Goal: Navigation & Orientation: Find specific page/section

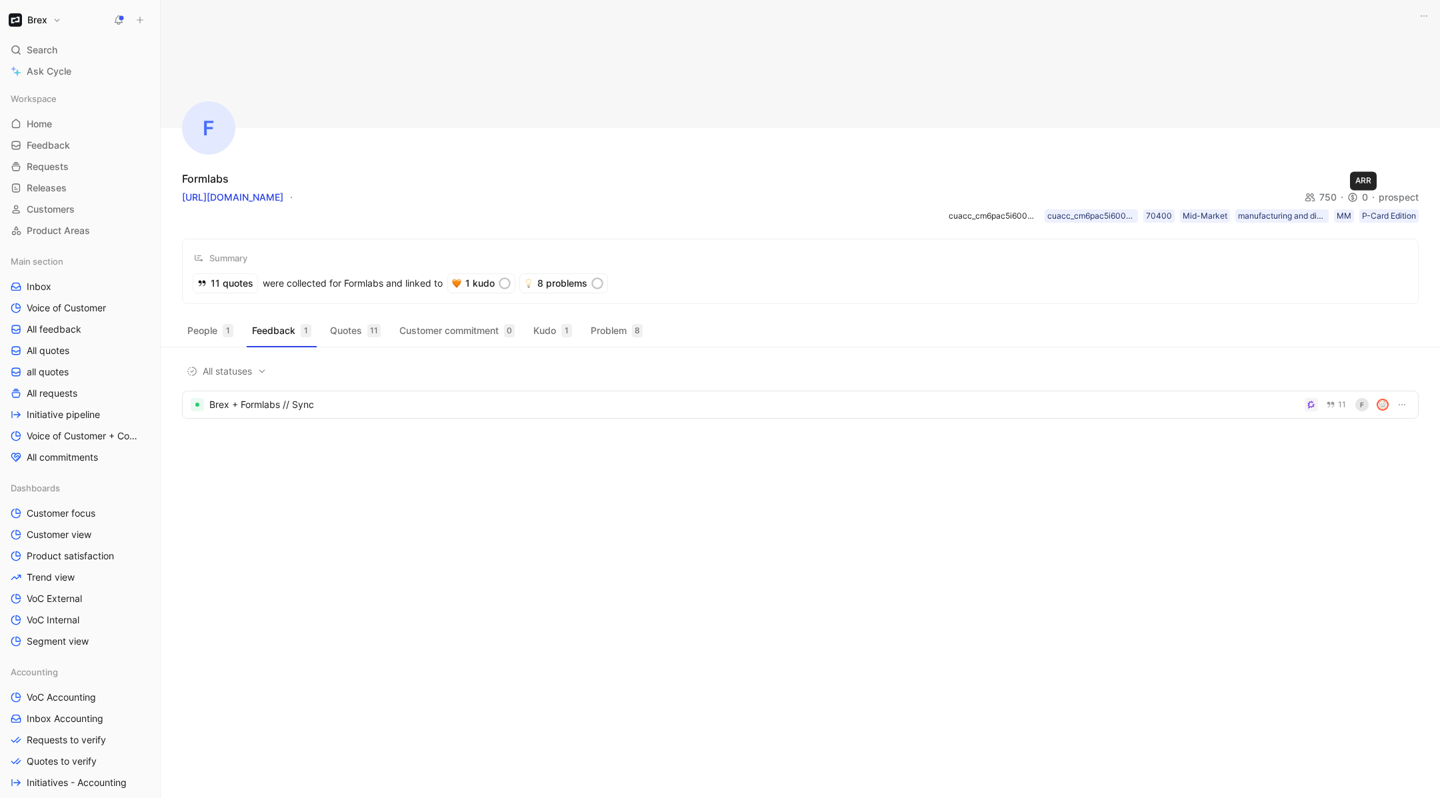
click at [1404, 195] on div "prospect" at bounding box center [1399, 197] width 40 height 16
click at [1397, 200] on div "prospect" at bounding box center [1399, 197] width 40 height 16
click at [1403, 201] on div "prospect" at bounding box center [1399, 197] width 40 height 16
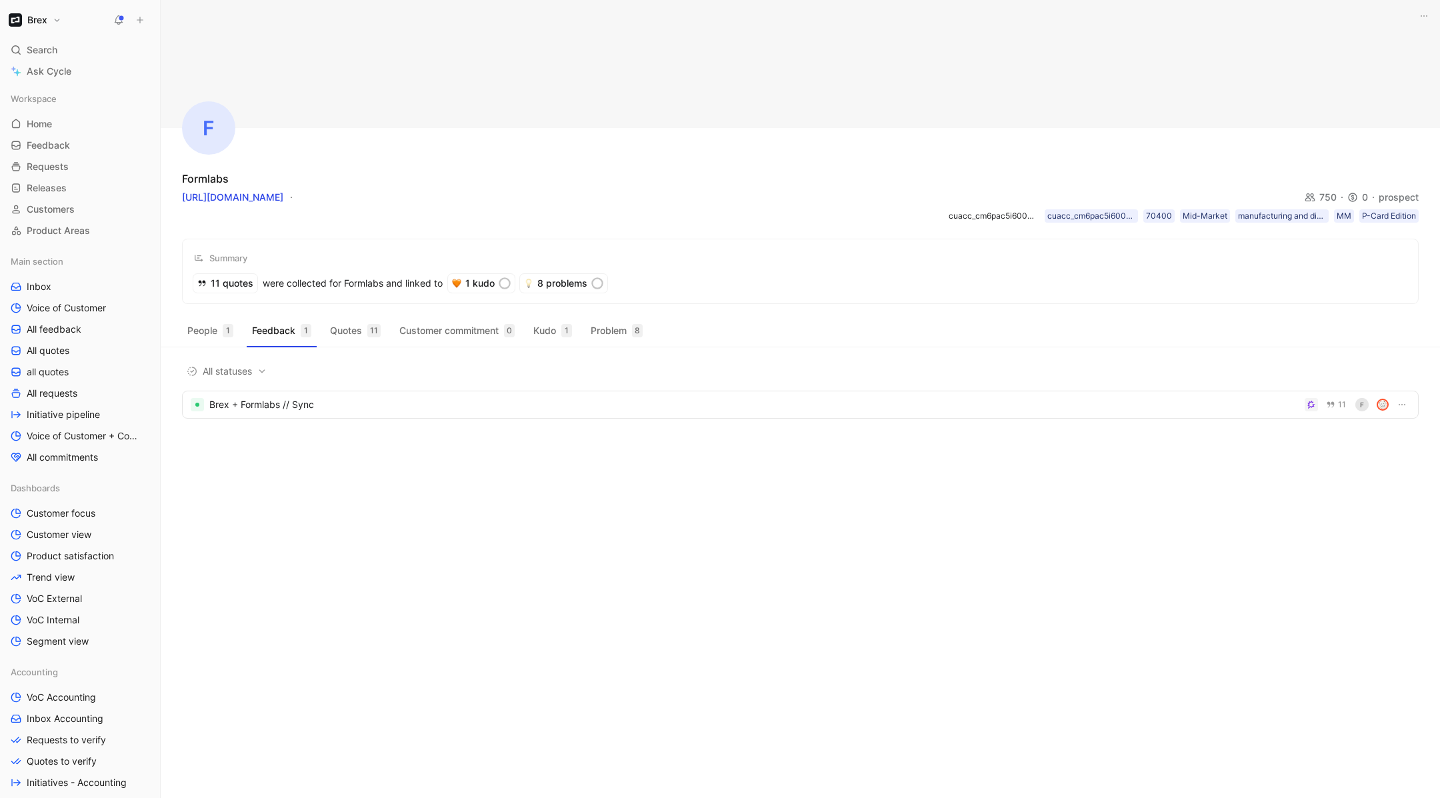
click at [1399, 199] on div "prospect" at bounding box center [1399, 197] width 40 height 16
click at [54, 512] on span "Customer focus" at bounding box center [61, 513] width 69 height 13
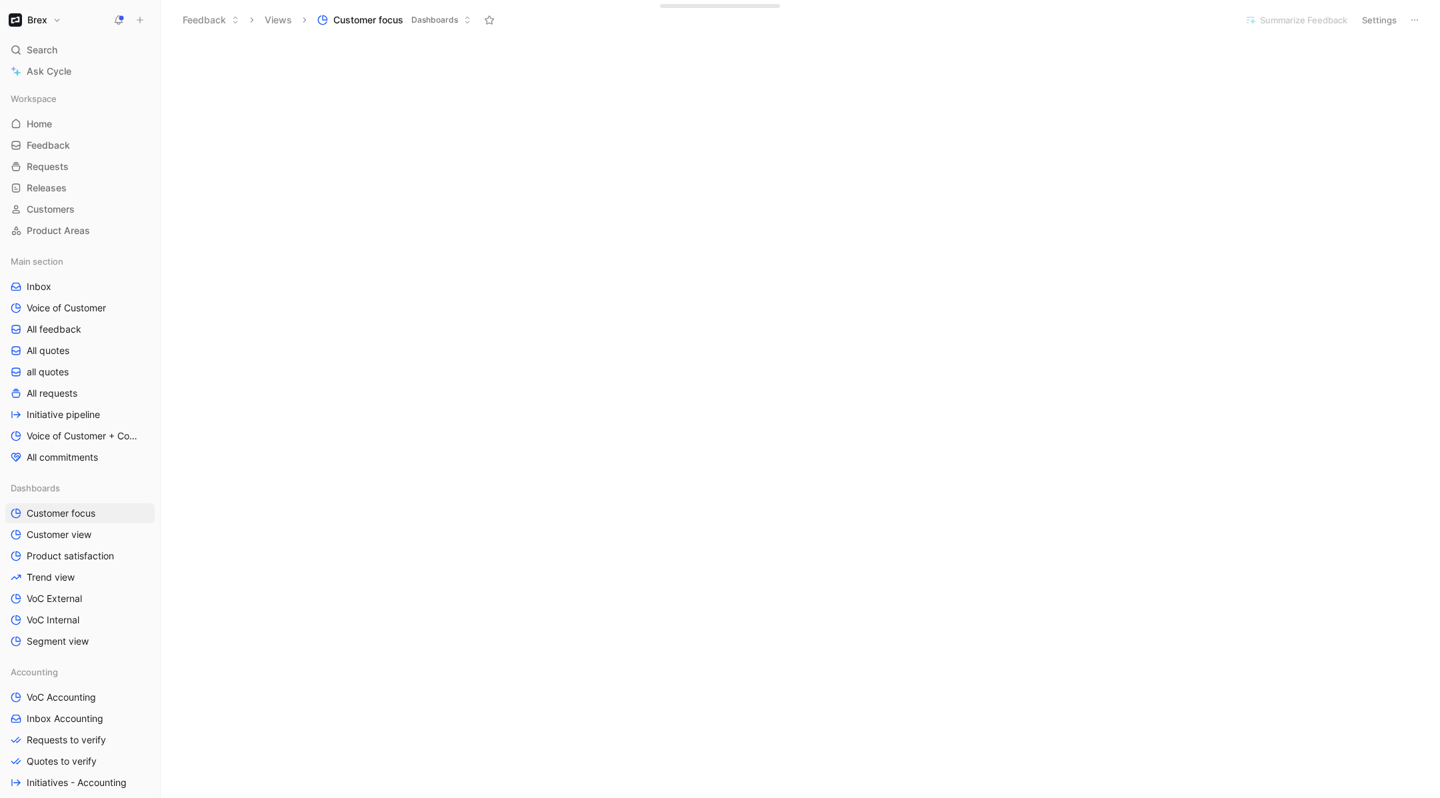
scroll to position [1483, 0]
click at [37, 536] on span "Customer view" at bounding box center [59, 534] width 65 height 13
click at [1417, 12] on button at bounding box center [1414, 20] width 19 height 19
click at [1389, 21] on button "Settings" at bounding box center [1379, 20] width 47 height 19
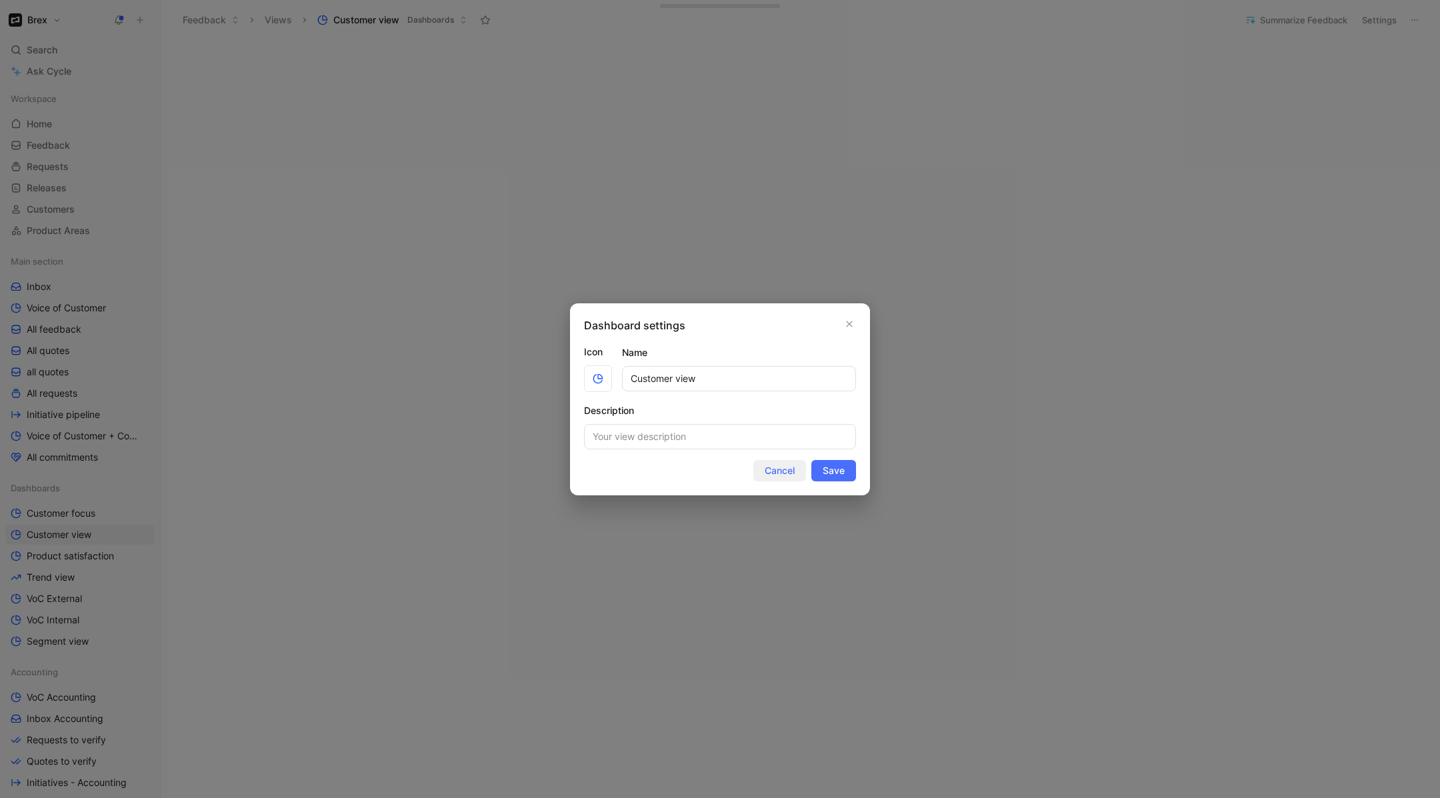
click at [777, 469] on span "Cancel" at bounding box center [780, 471] width 30 height 16
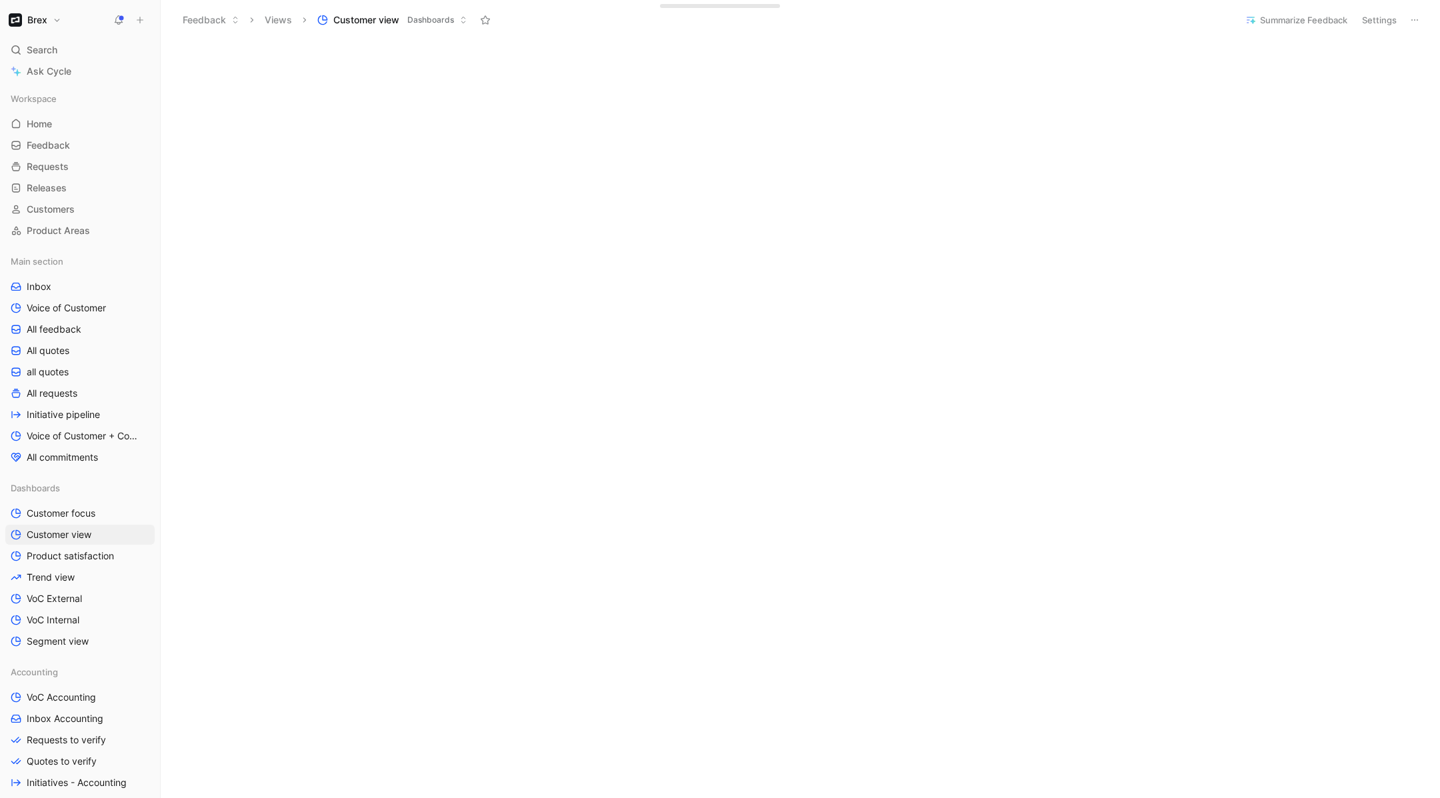
scroll to position [0, 0]
click at [1403, 47] on button "Edit dashboard" at bounding box center [1392, 49] width 74 height 19
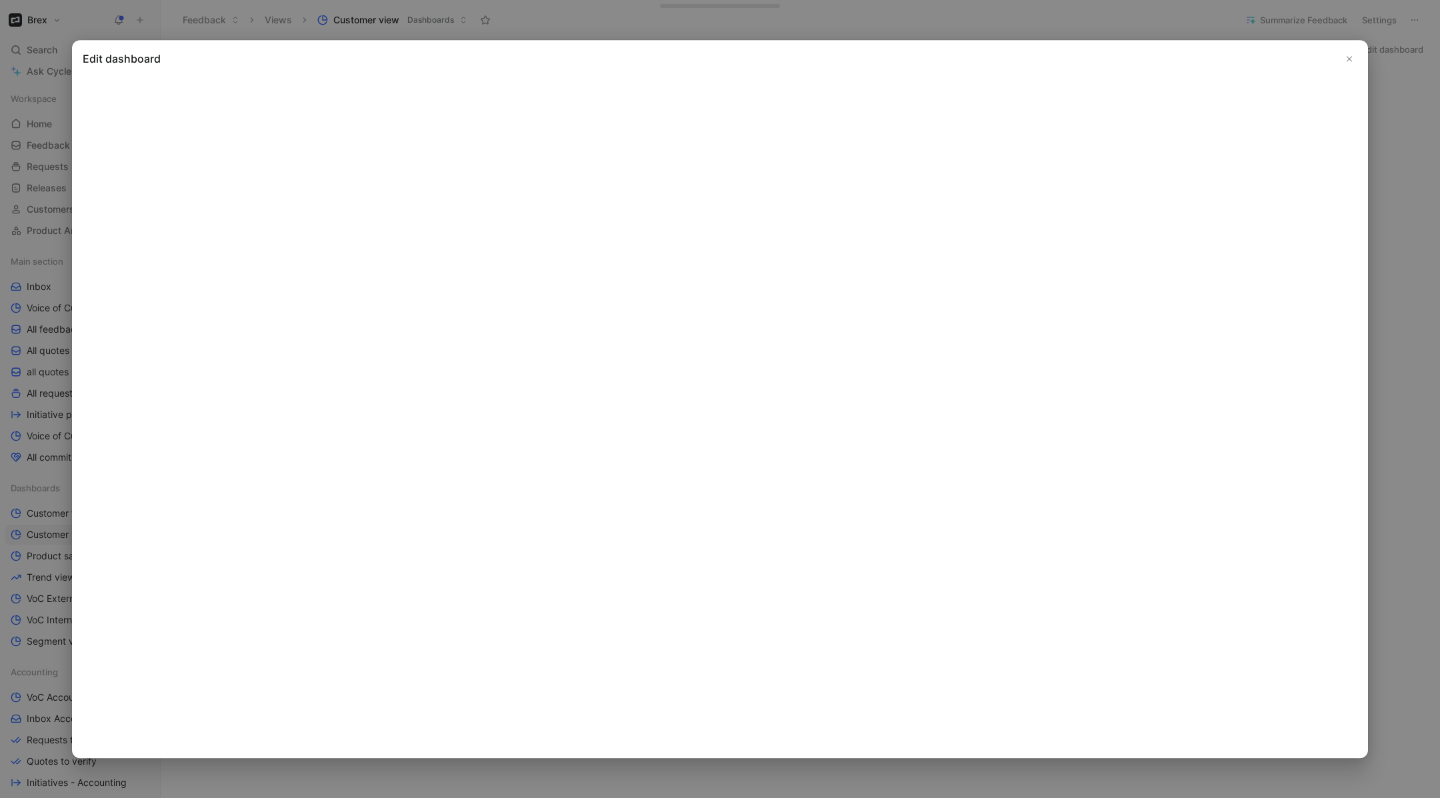
click at [1343, 59] on button "Close" at bounding box center [1349, 59] width 16 height 16
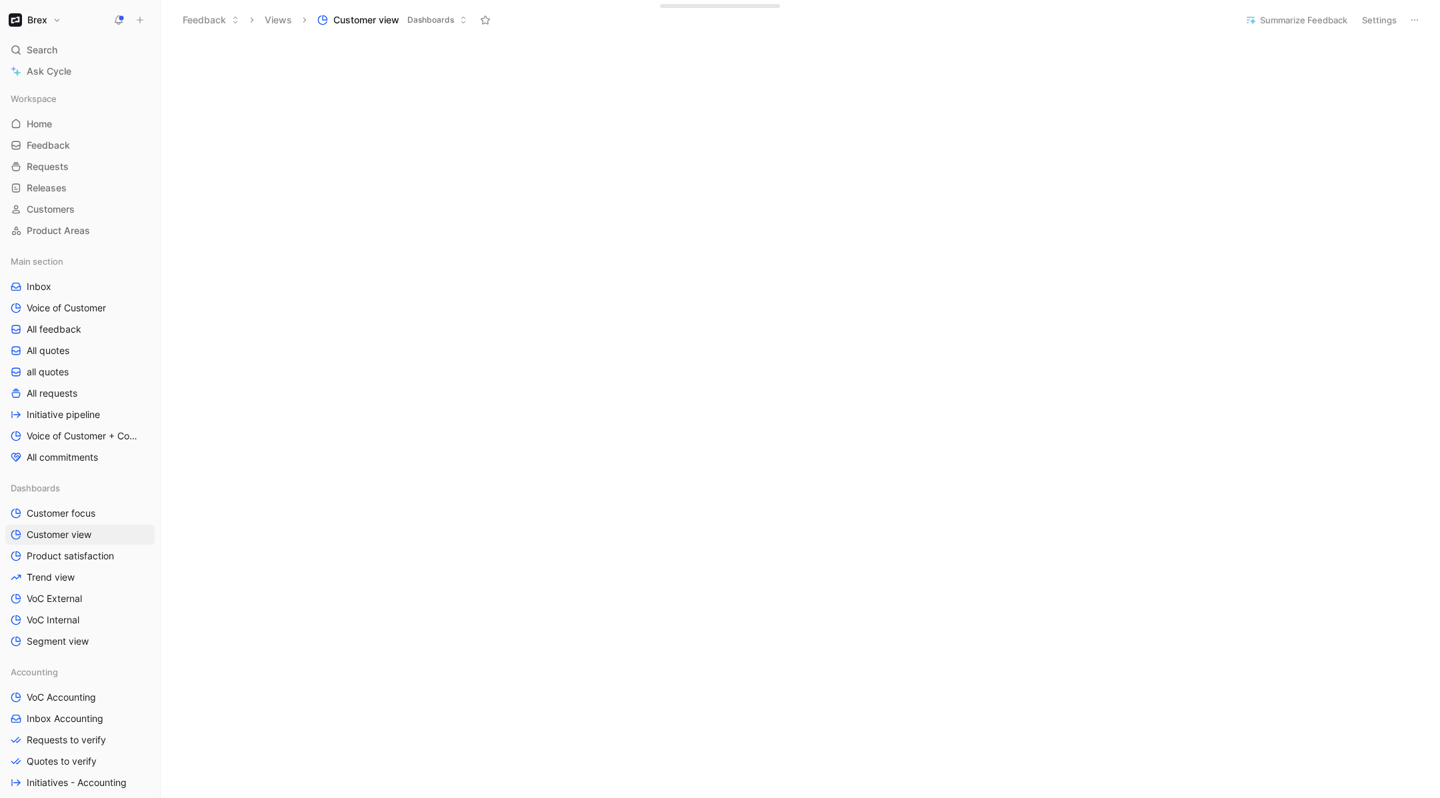
scroll to position [314, 0]
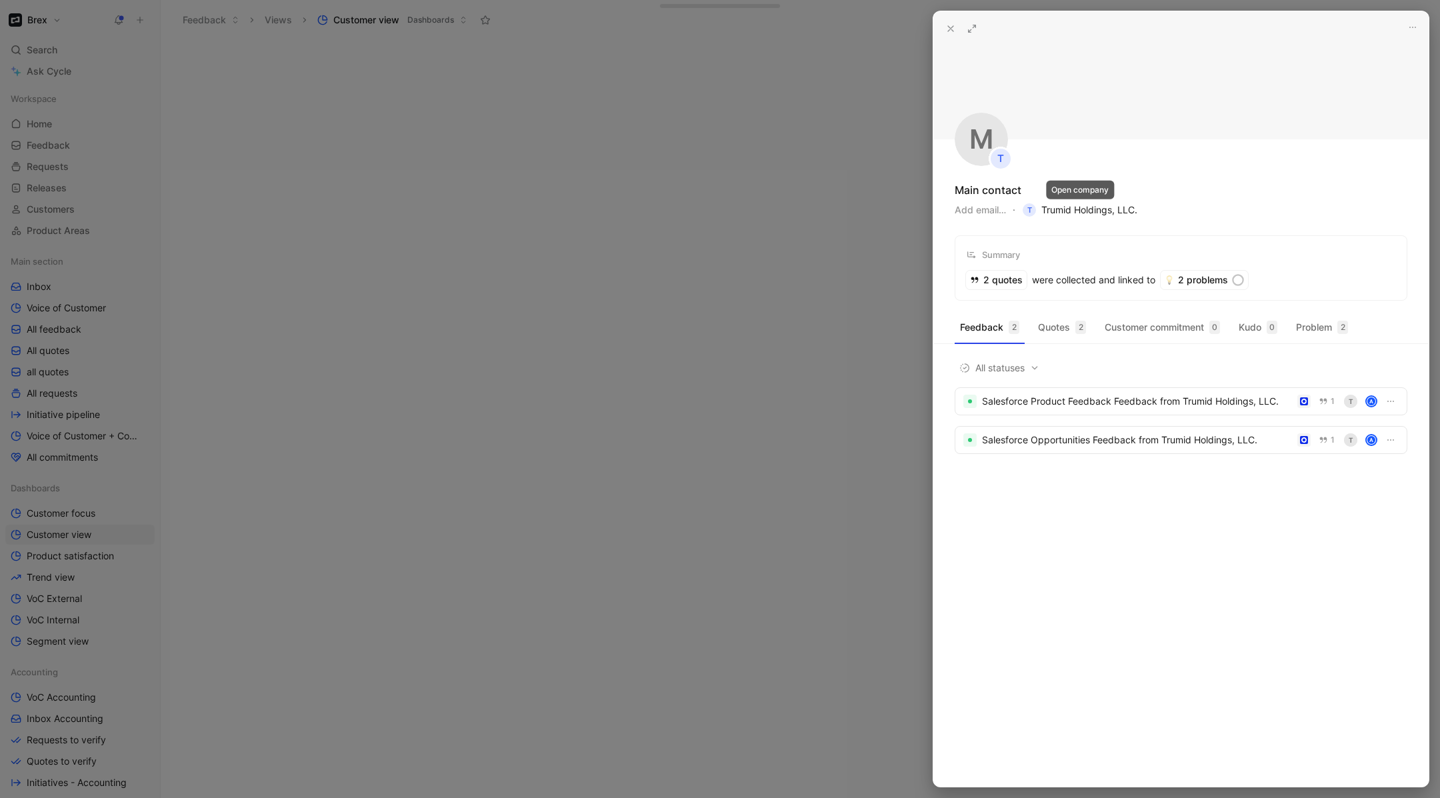
click at [1070, 211] on span "T Trumid Holdings, LLC." at bounding box center [1080, 210] width 115 height 16
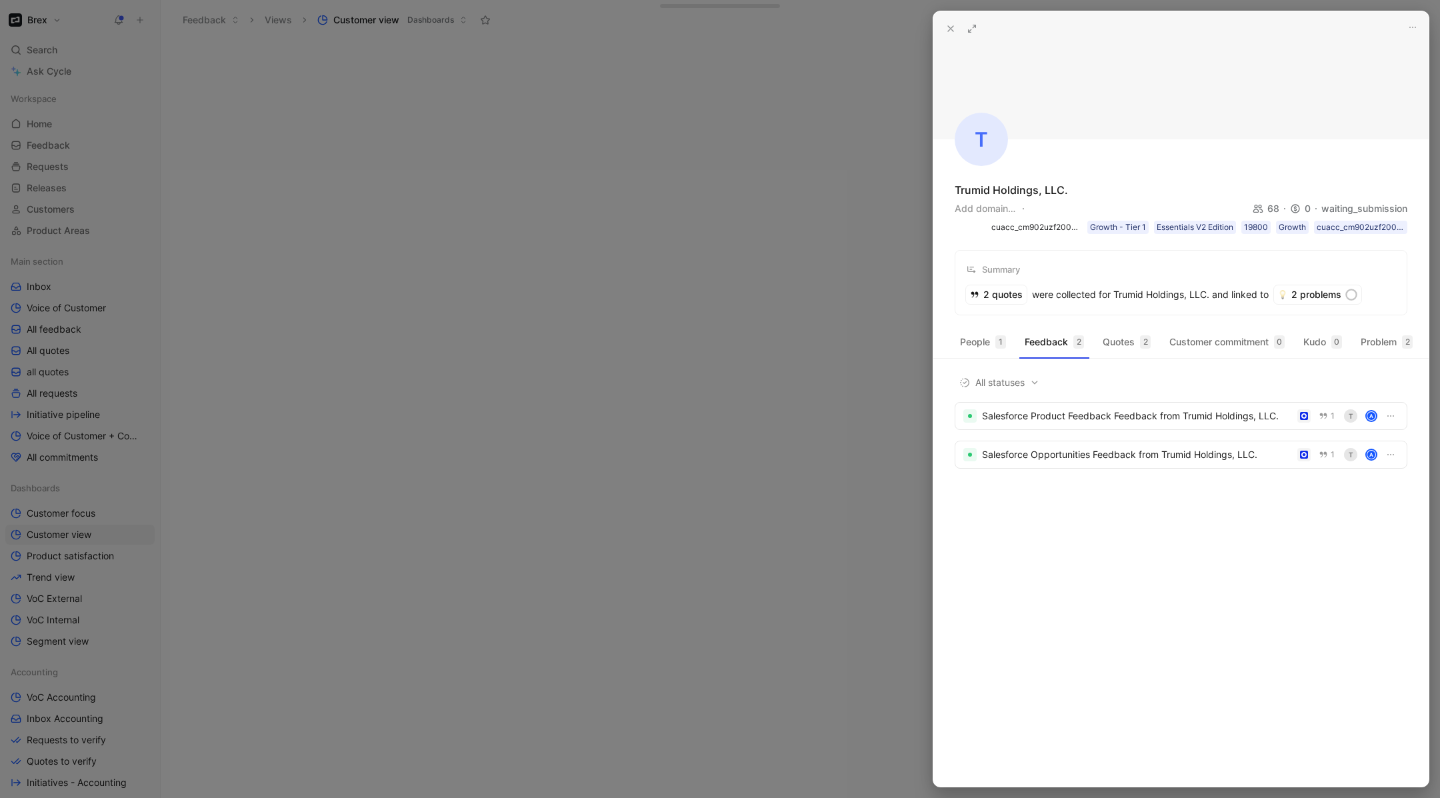
click at [974, 28] on icon at bounding box center [972, 28] width 11 height 11
click at [575, 457] on div at bounding box center [720, 399] width 1440 height 798
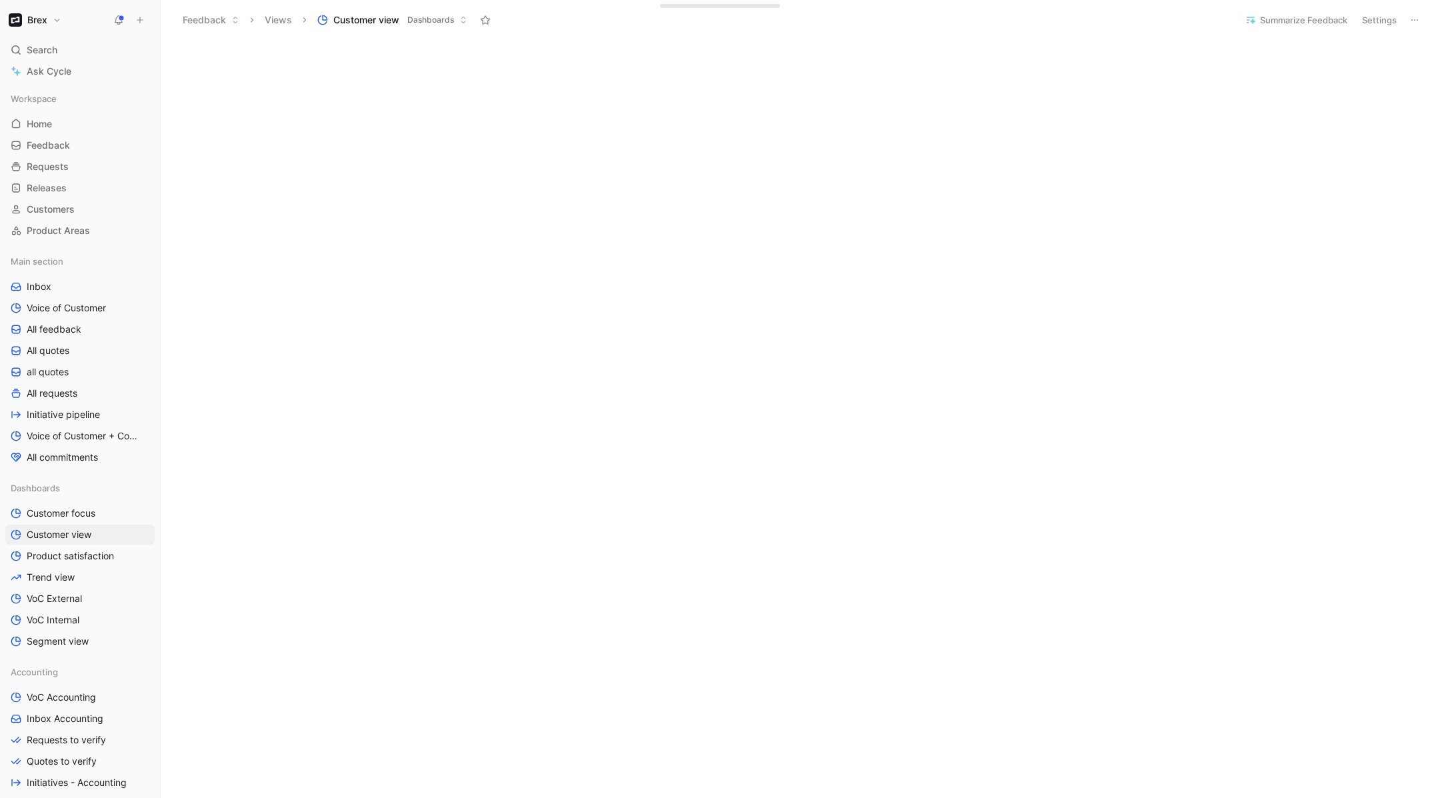
scroll to position [275, 0]
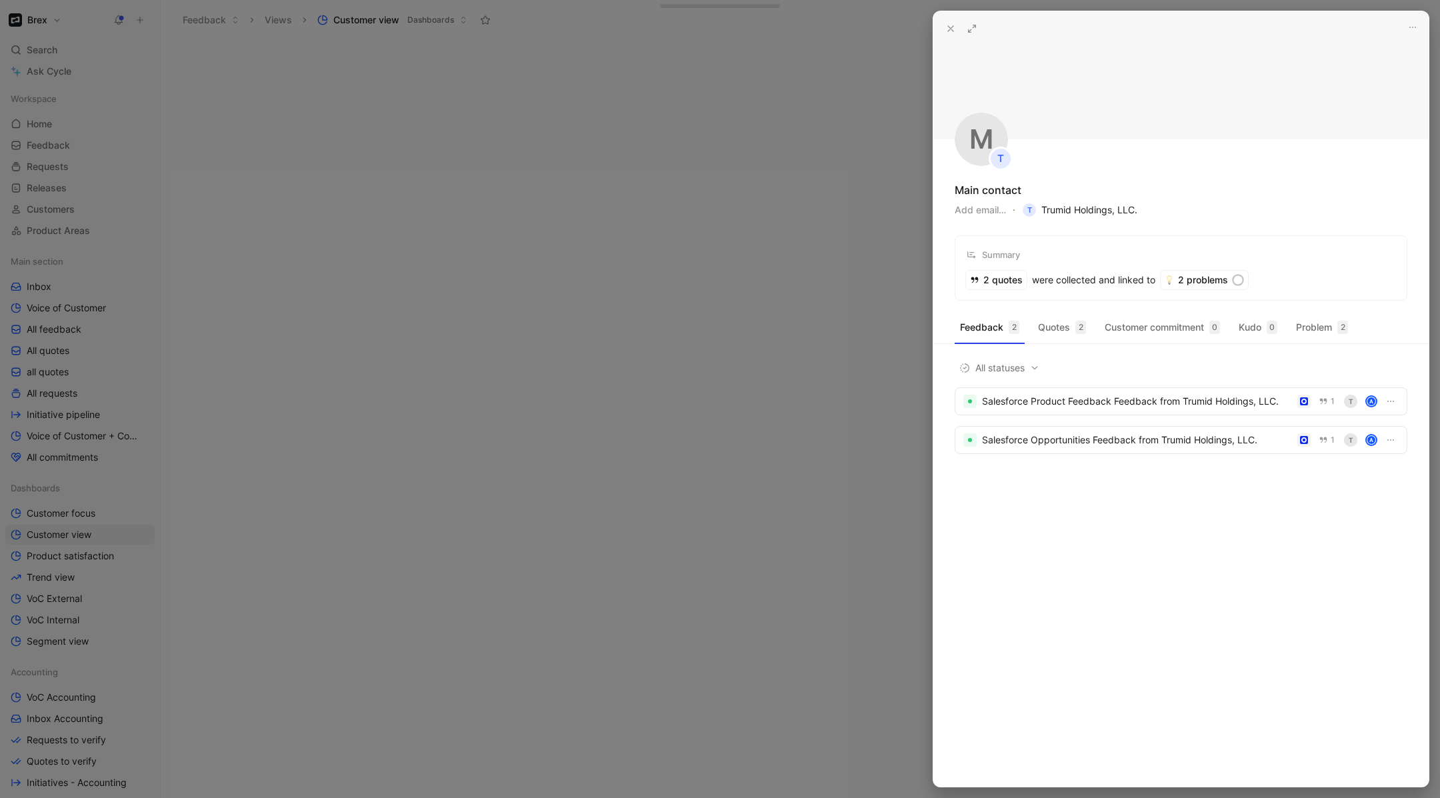
click at [1061, 209] on span "T Trumid Holdings, LLC." at bounding box center [1080, 210] width 115 height 16
